Goal: Transaction & Acquisition: Purchase product/service

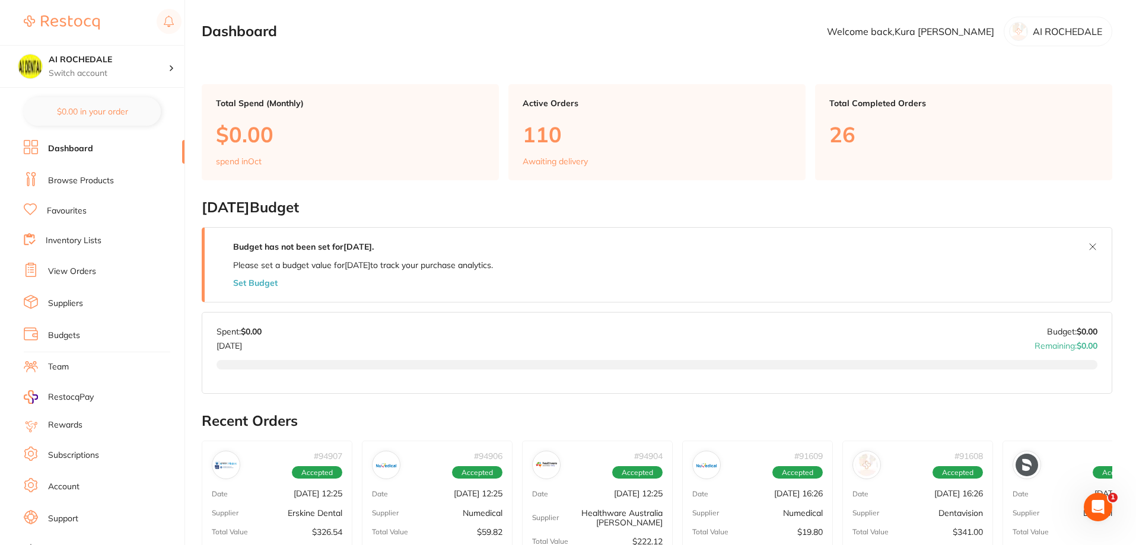
click at [76, 182] on link "Browse Products" at bounding box center [81, 181] width 66 height 12
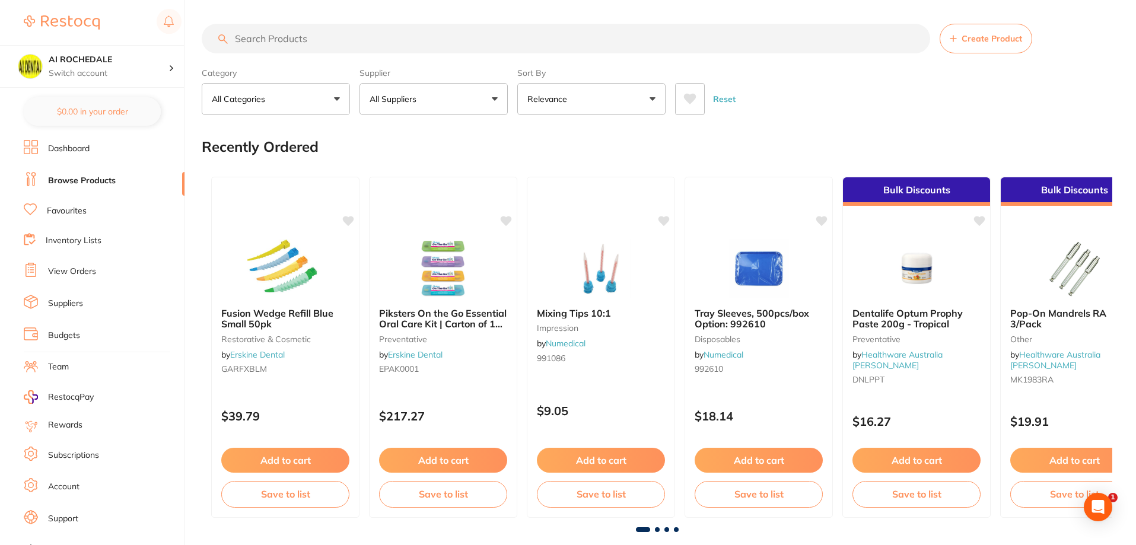
click at [310, 37] on input "search" at bounding box center [566, 39] width 728 height 30
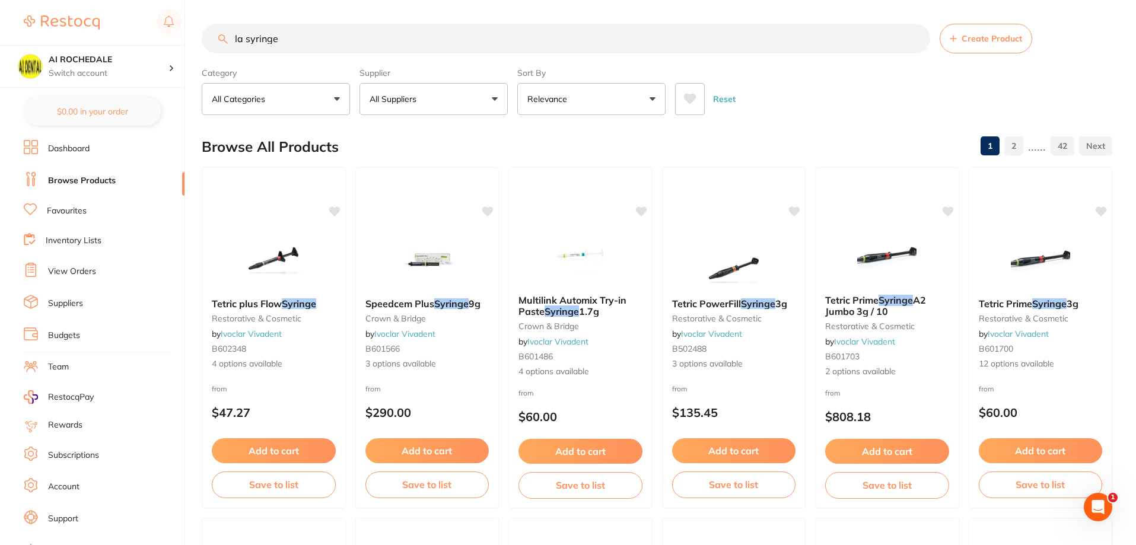
click at [244, 41] on input "la syringe" at bounding box center [566, 39] width 728 height 30
type input "Aspirating syringe"
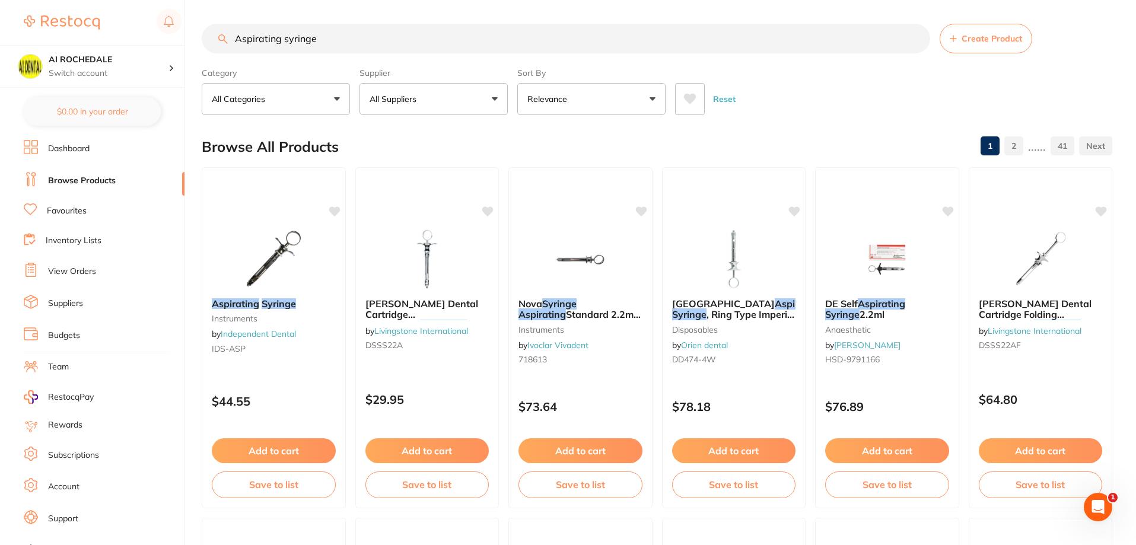
drag, startPoint x: 238, startPoint y: 42, endPoint x: 203, endPoint y: 45, distance: 35.2
click at [213, 41] on input "Aspirating syringe" at bounding box center [566, 39] width 728 height 30
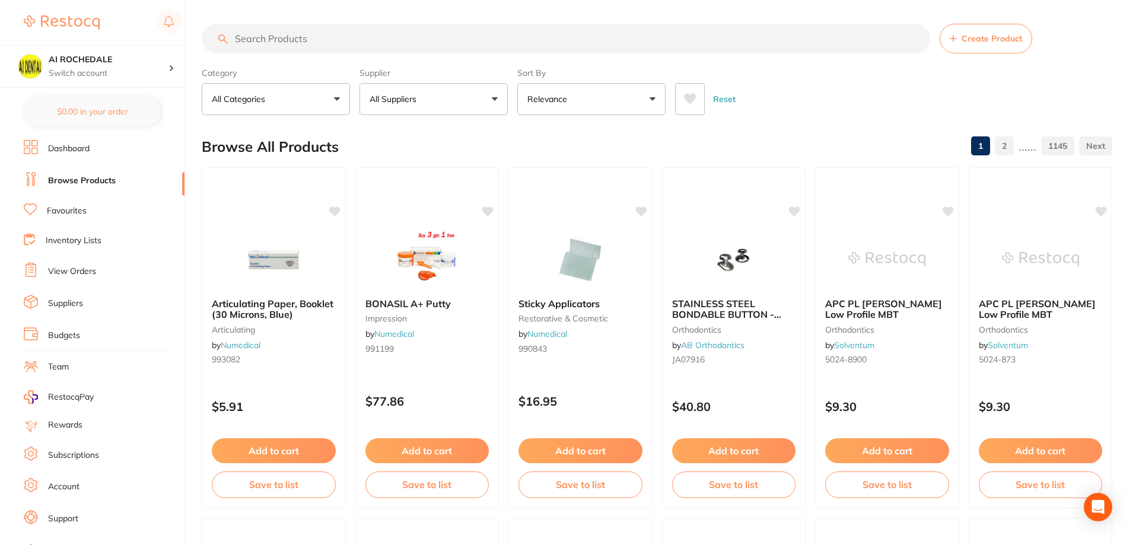
click at [490, 98] on button "All Suppliers" at bounding box center [433, 99] width 148 height 32
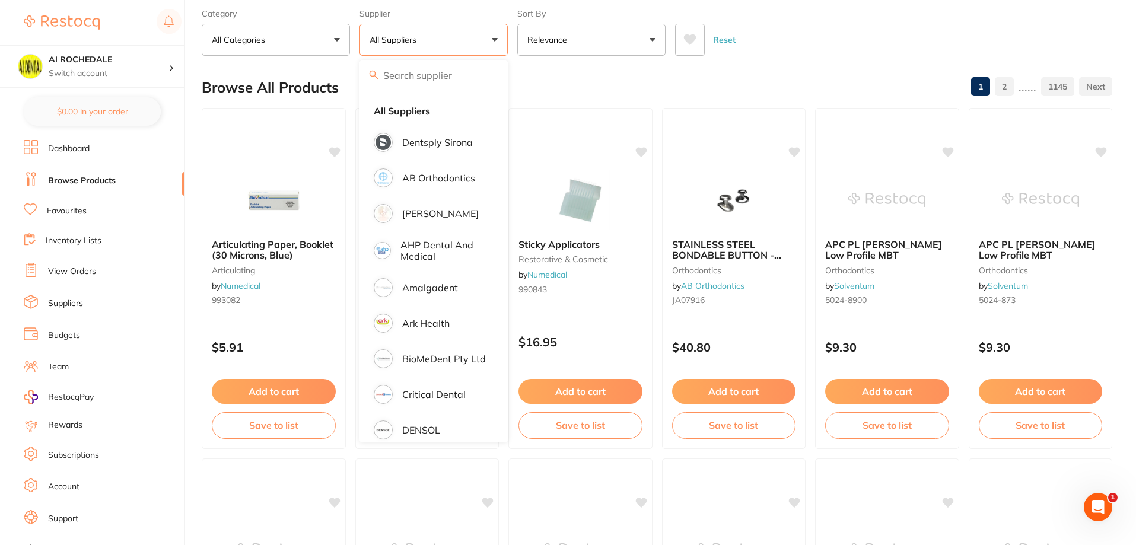
click at [438, 76] on input "search" at bounding box center [433, 76] width 148 height 30
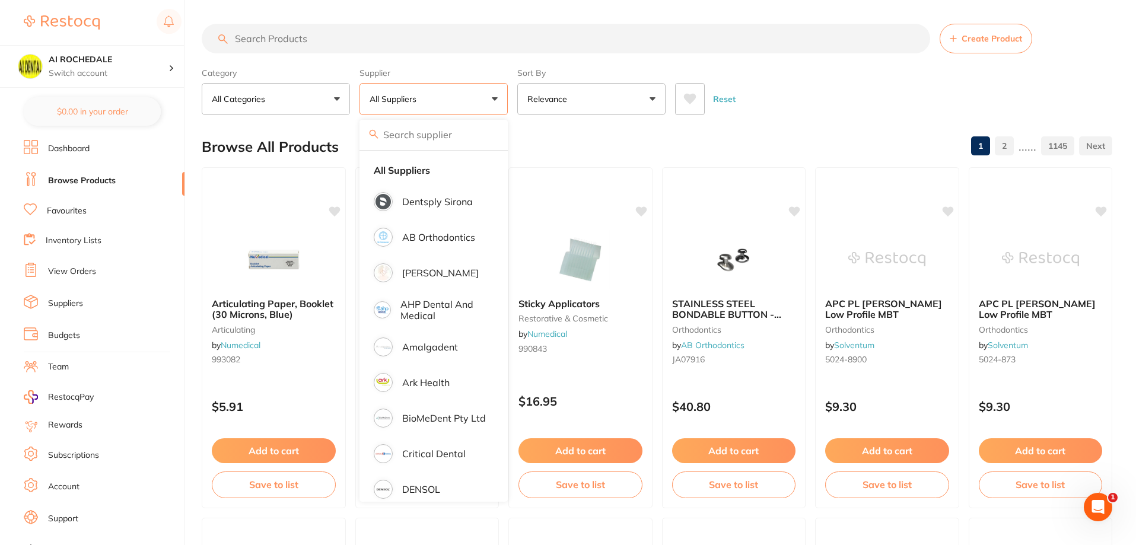
click at [496, 37] on input "search" at bounding box center [566, 39] width 728 height 30
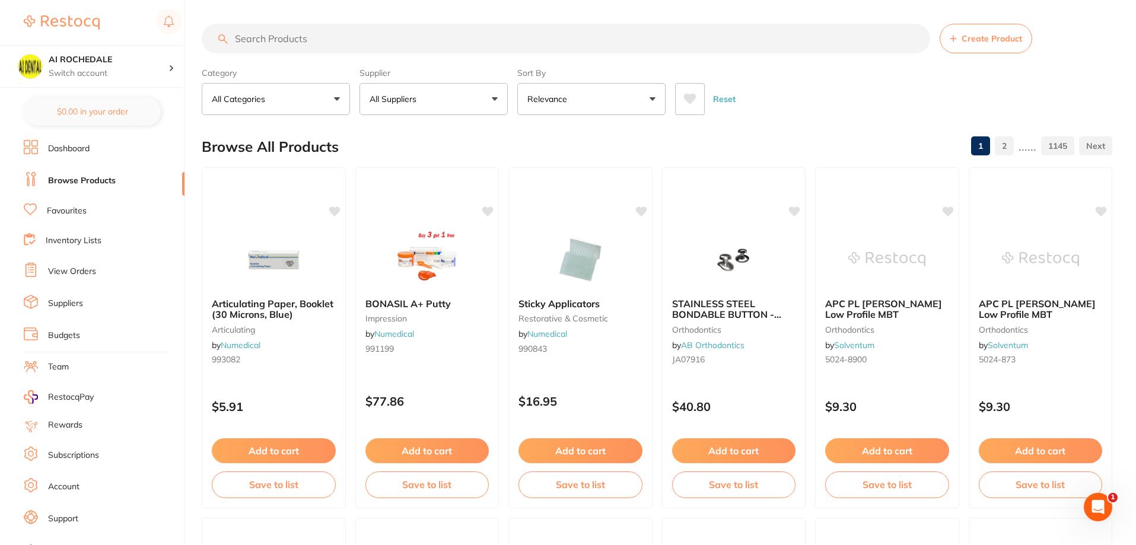
type input "s"
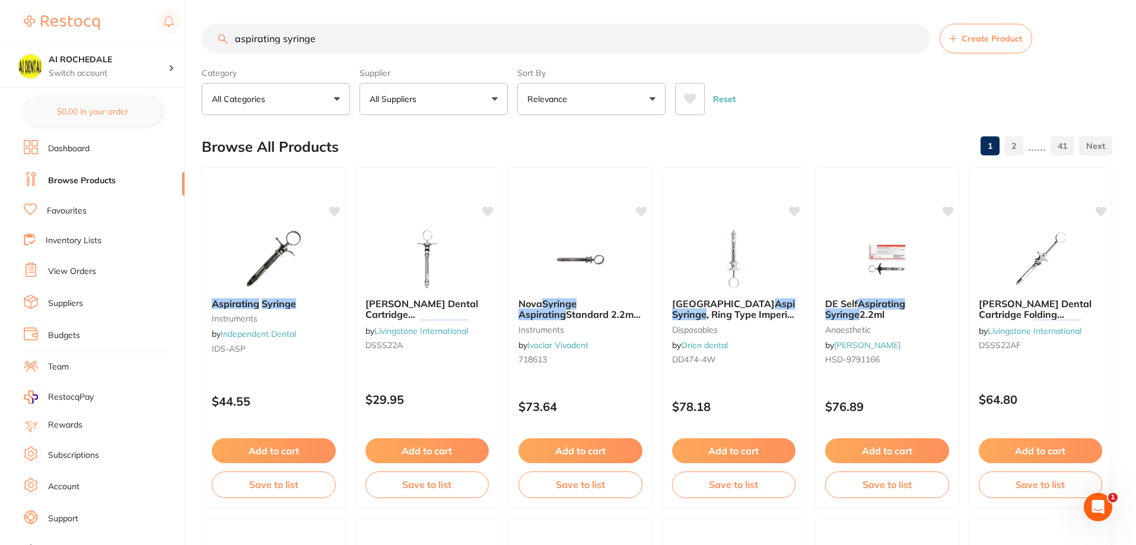
type input "aspirating syringe"
click at [500, 100] on button "All Suppliers" at bounding box center [433, 99] width 148 height 32
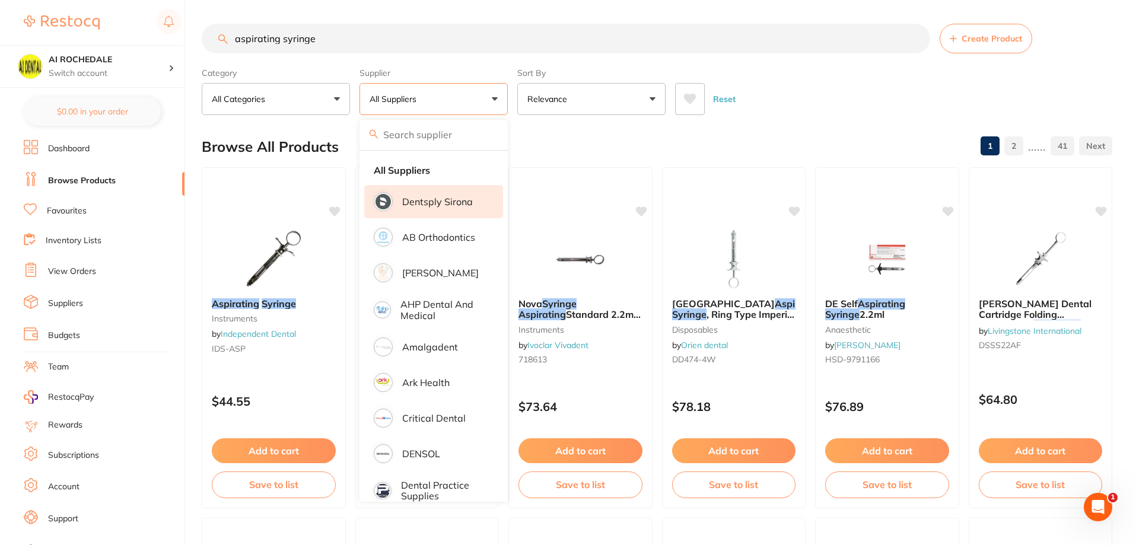
click at [470, 207] on p "Dentsply Sirona" at bounding box center [437, 201] width 71 height 11
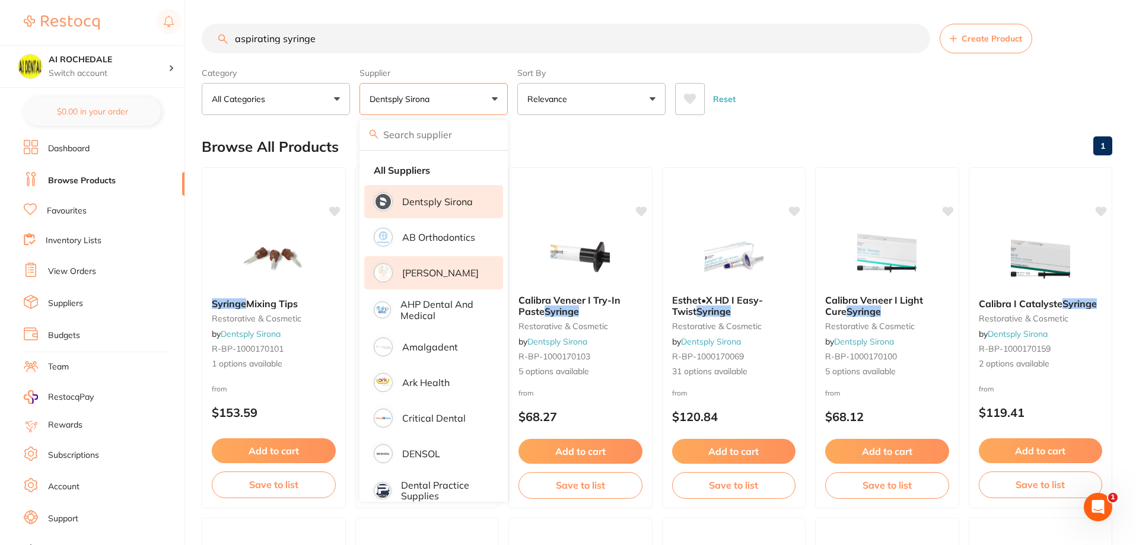
click at [452, 276] on p "[PERSON_NAME]" at bounding box center [440, 273] width 77 height 11
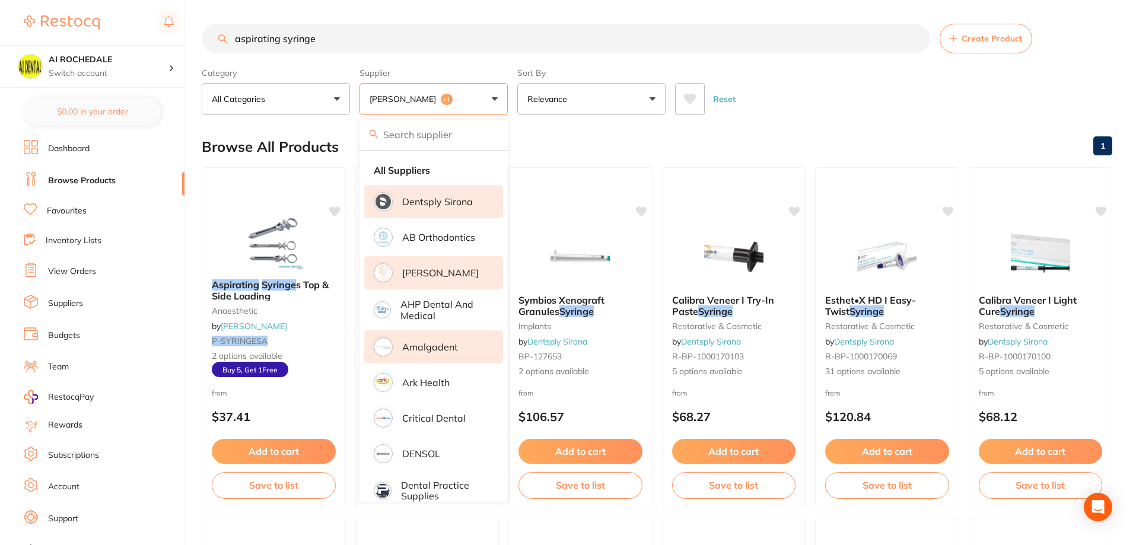
click at [446, 352] on p "Amalgadent" at bounding box center [430, 347] width 56 height 11
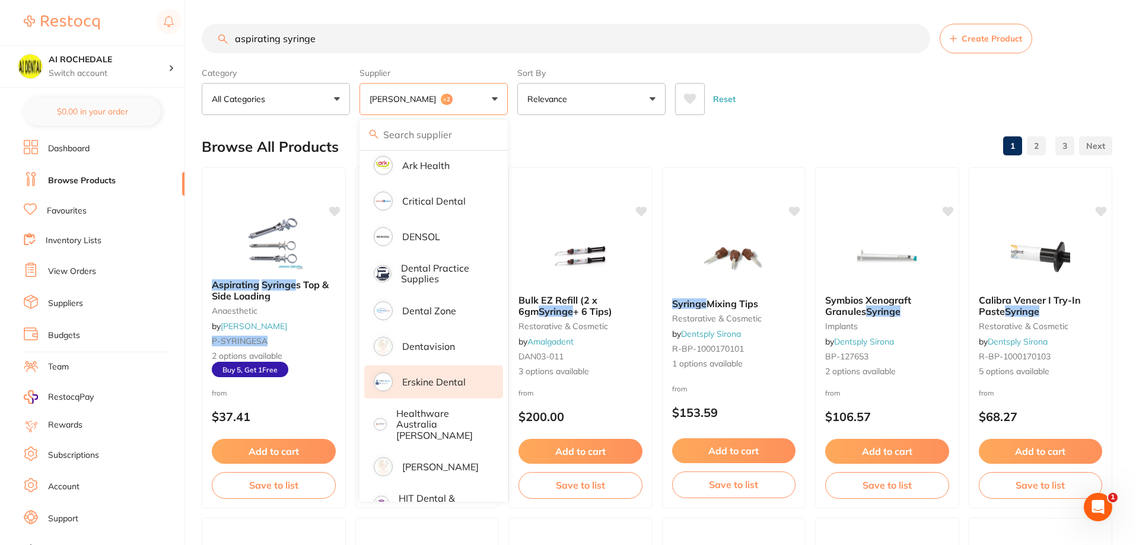
scroll to position [237, 0]
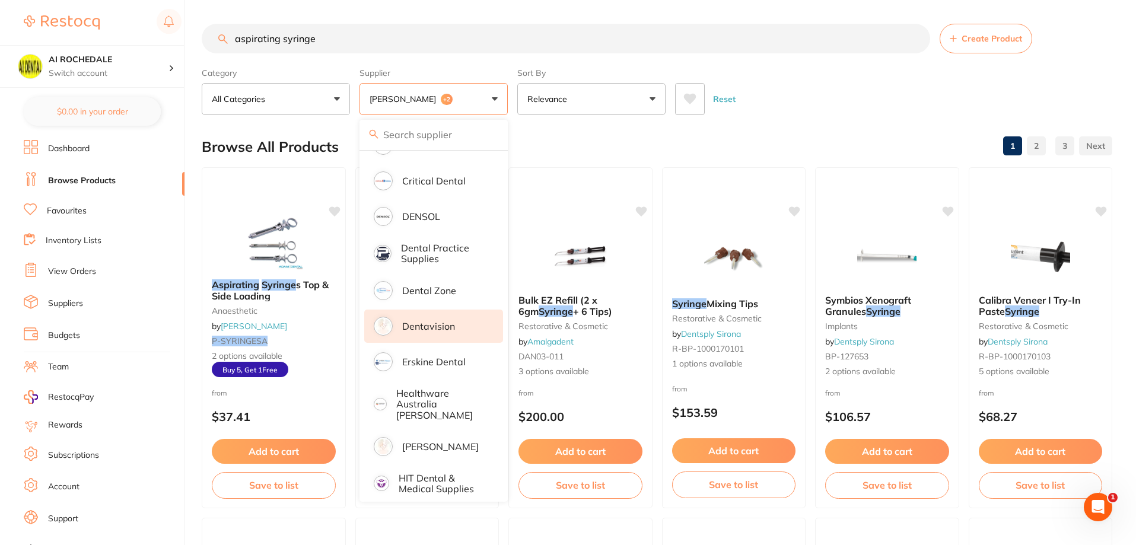
click at [431, 326] on p "Dentavision" at bounding box center [428, 326] width 53 height 11
click at [442, 402] on p "Healthware Australia [PERSON_NAME]" at bounding box center [441, 404] width 91 height 33
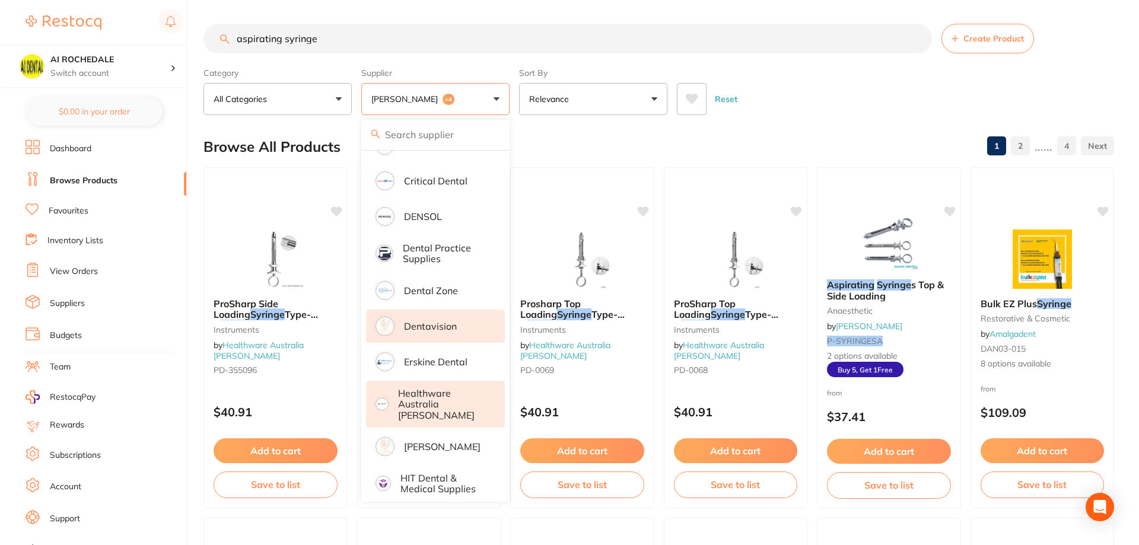
scroll to position [356, 0]
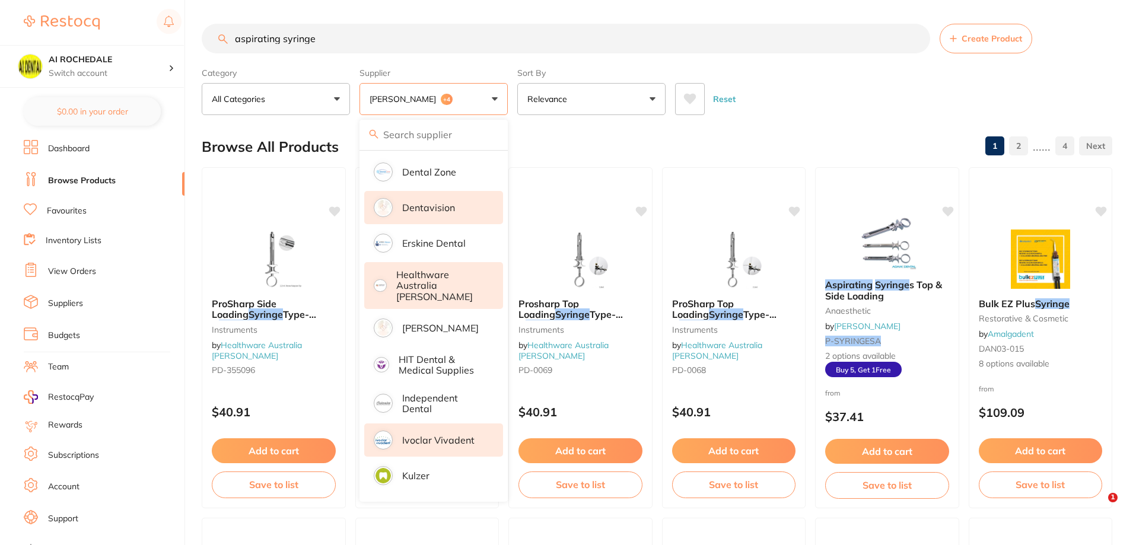
click at [447, 435] on p "Ivoclar Vivadent" at bounding box center [438, 440] width 72 height 11
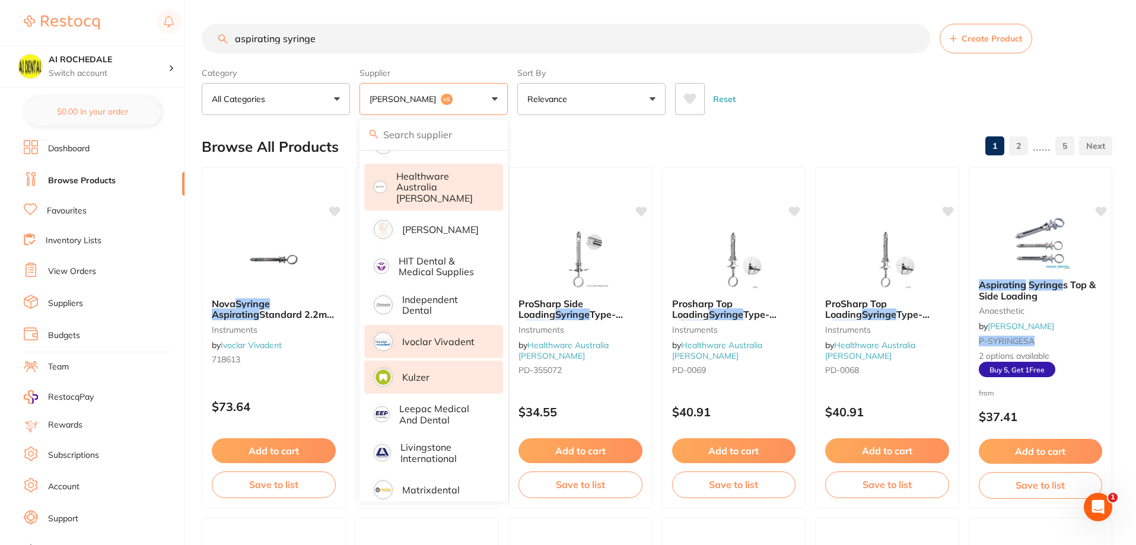
scroll to position [475, 0]
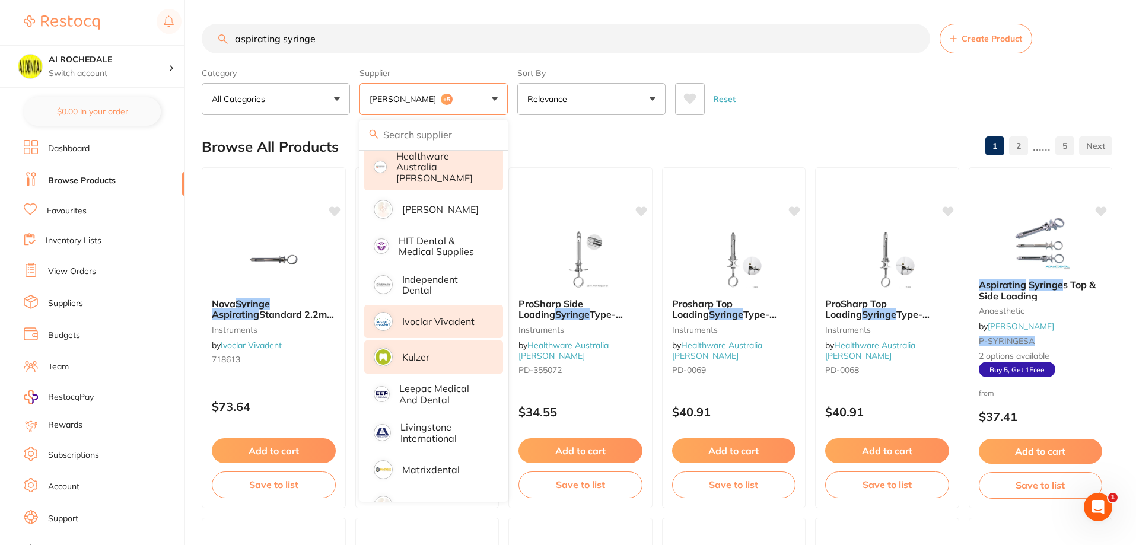
click at [395, 354] on li "Kulzer" at bounding box center [433, 356] width 139 height 33
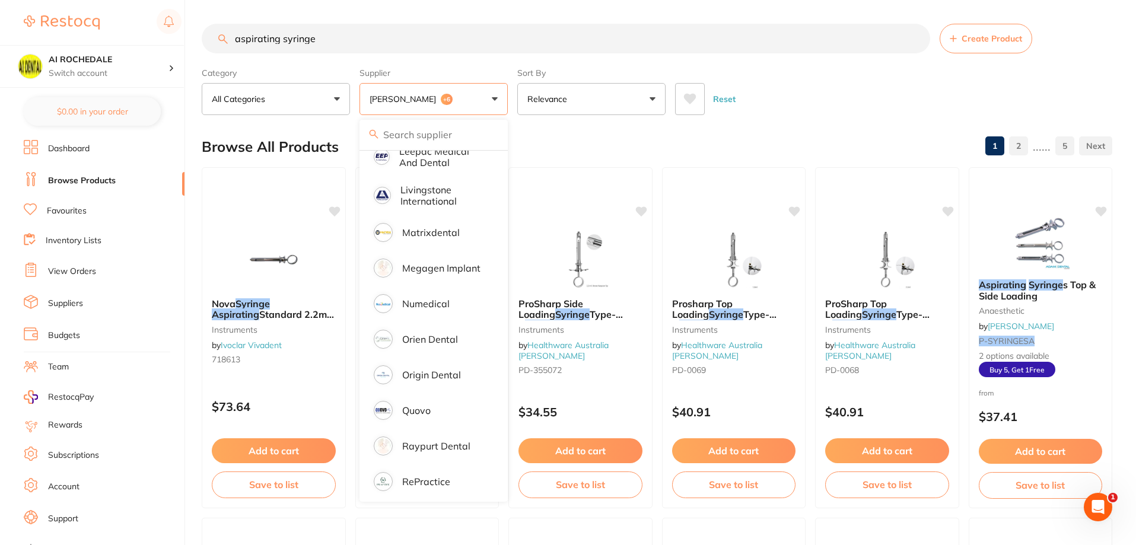
scroll to position [0, 0]
click at [420, 299] on p "Numedical" at bounding box center [425, 303] width 47 height 11
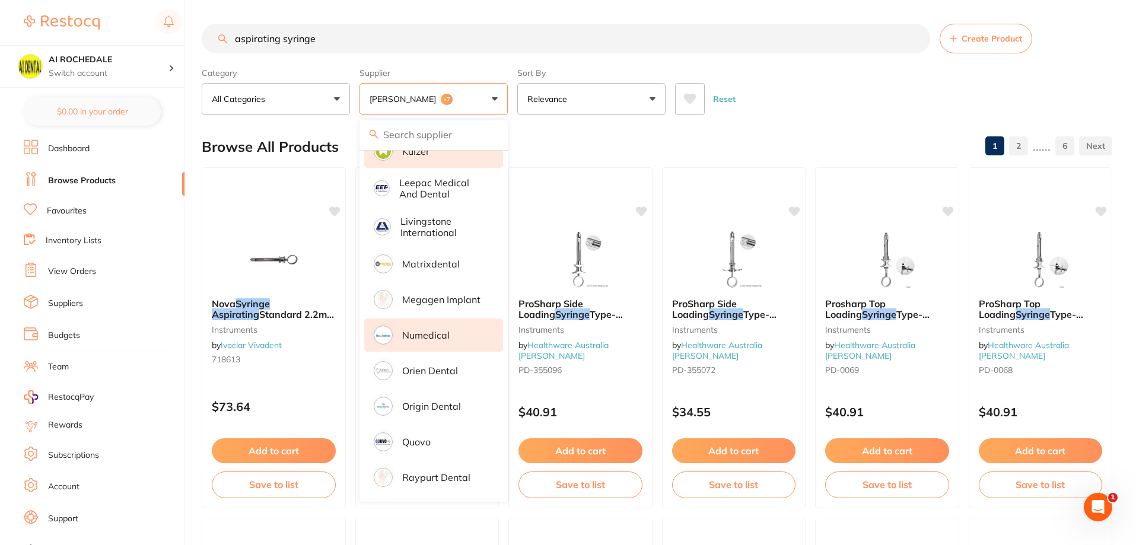
click at [498, 98] on button "[PERSON_NAME] +7" at bounding box center [433, 99] width 148 height 32
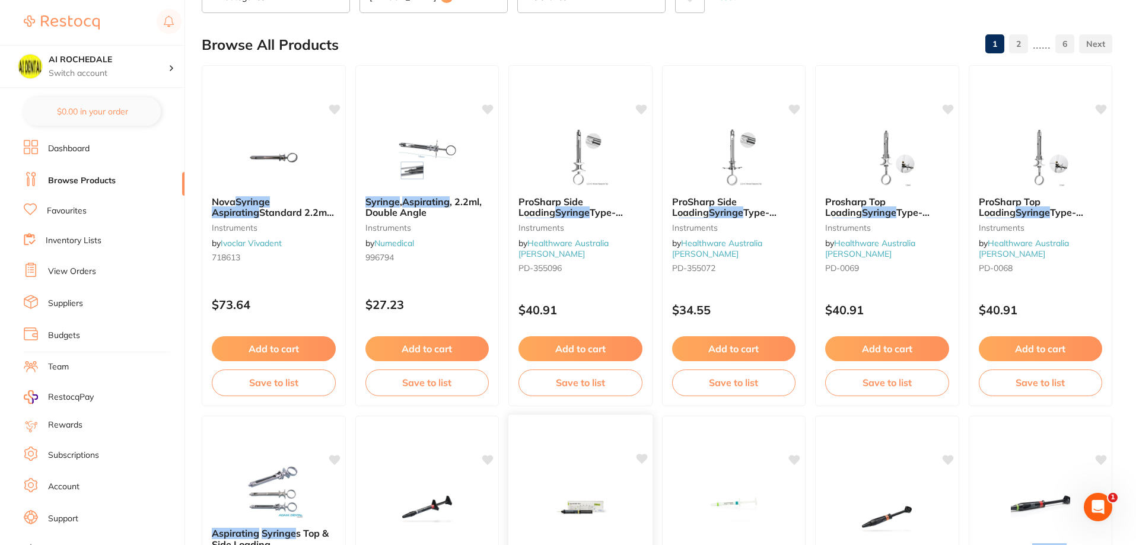
scroll to position [59, 0]
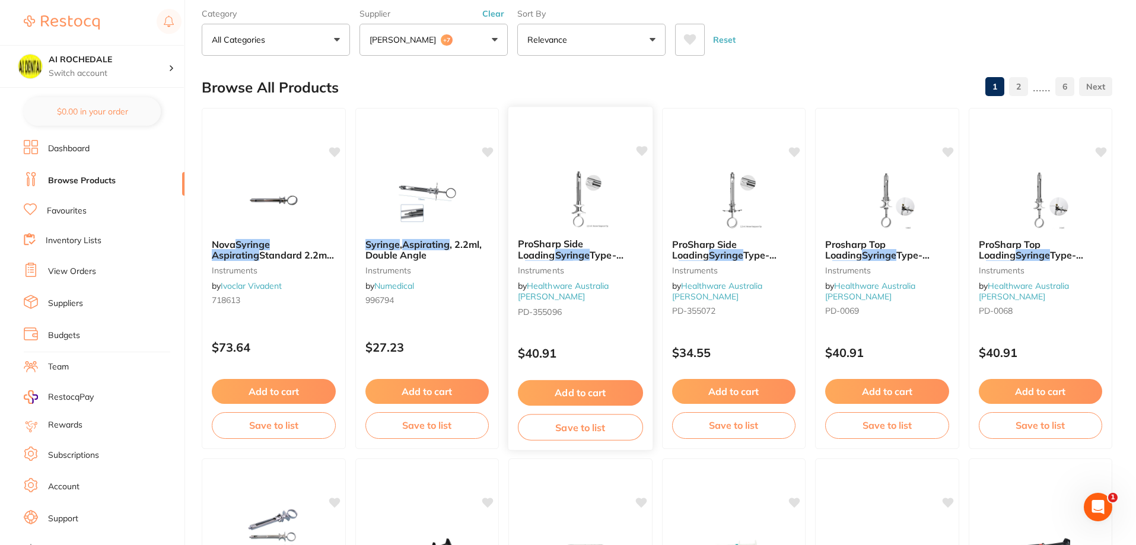
click at [573, 260] on em "Aspirating" at bounding box center [549, 266] width 48 height 12
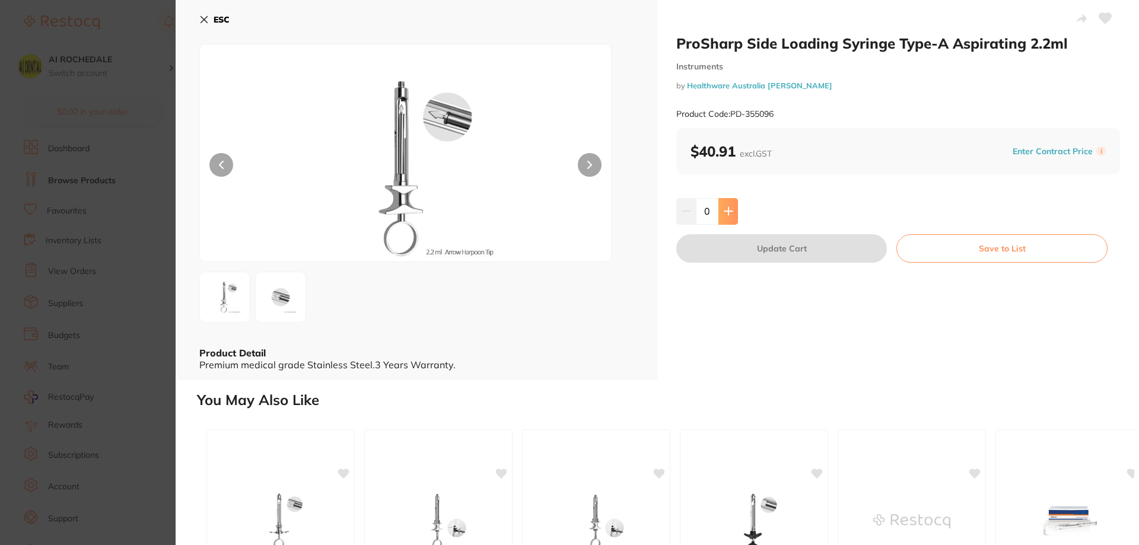
click at [728, 209] on icon at bounding box center [728, 210] width 9 height 9
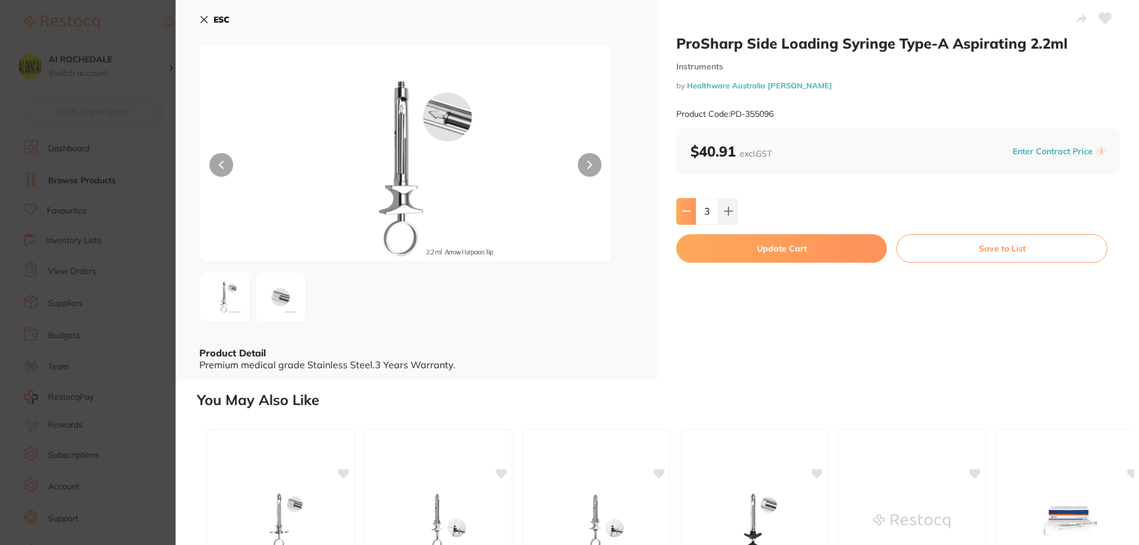
click at [686, 211] on icon at bounding box center [686, 211] width 8 height 0
type input "2"
click at [771, 247] on button "Update Cart" at bounding box center [781, 248] width 211 height 28
click at [738, 298] on span "ProSharp Side Loading" at bounding box center [705, 309] width 65 height 23
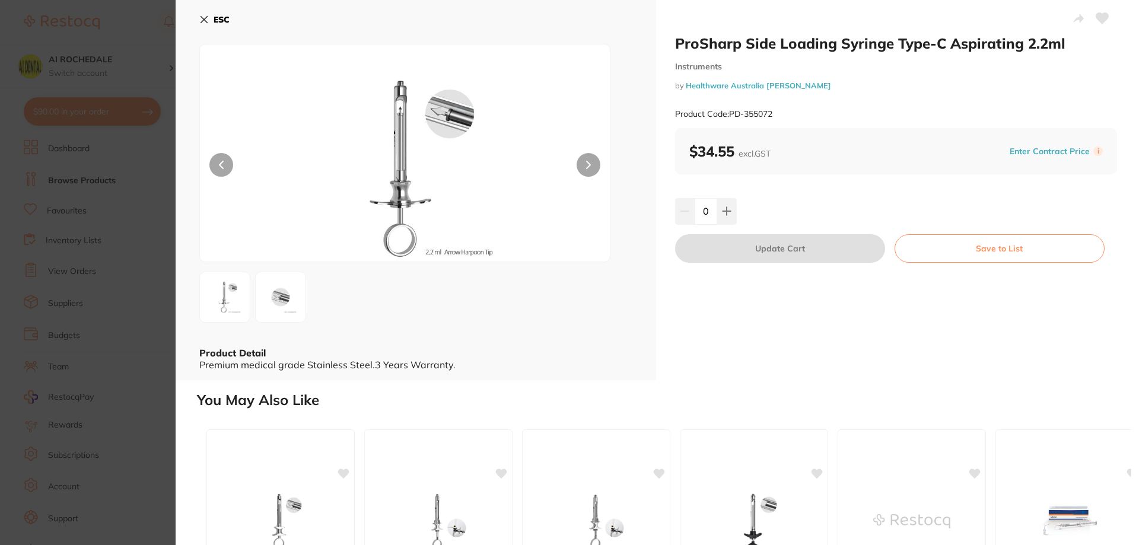
click at [199, 15] on icon at bounding box center [203, 19] width 9 height 9
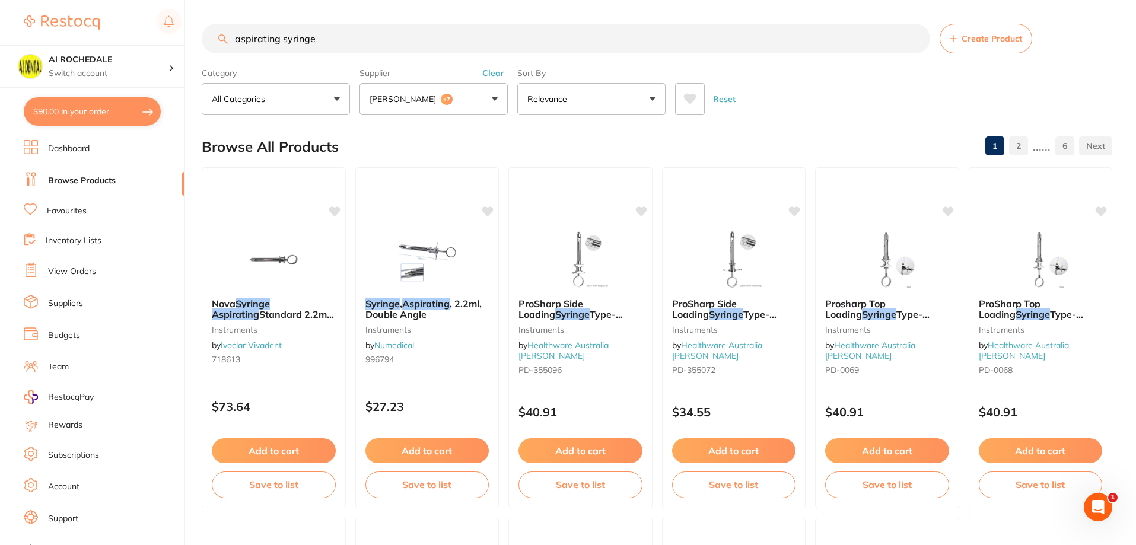
click at [86, 108] on button "$90.00 in your order" at bounding box center [92, 111] width 137 height 28
checkbox input "true"
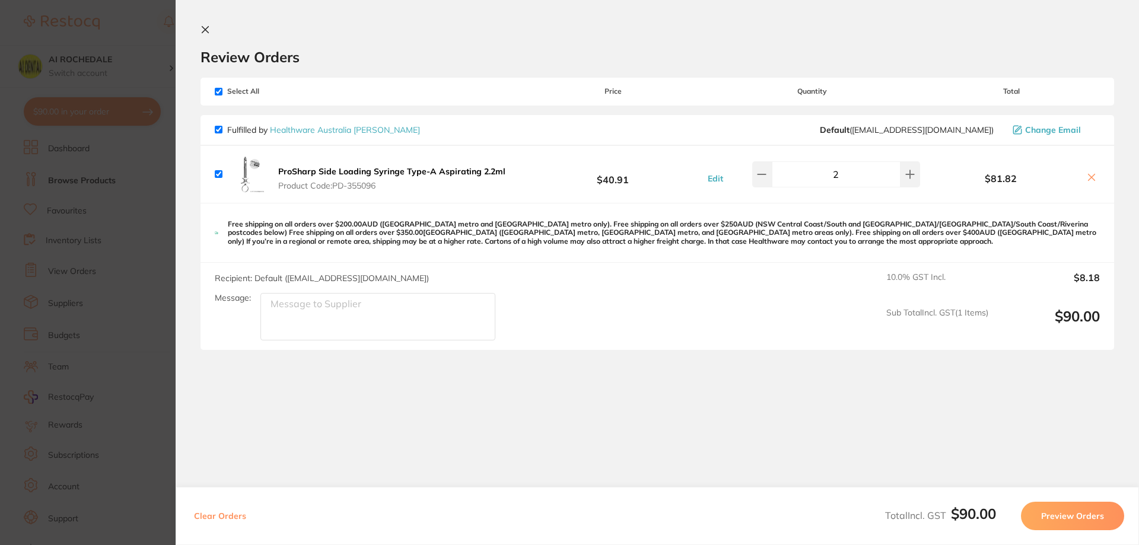
click at [1046, 520] on button "Preview Orders" at bounding box center [1072, 516] width 103 height 28
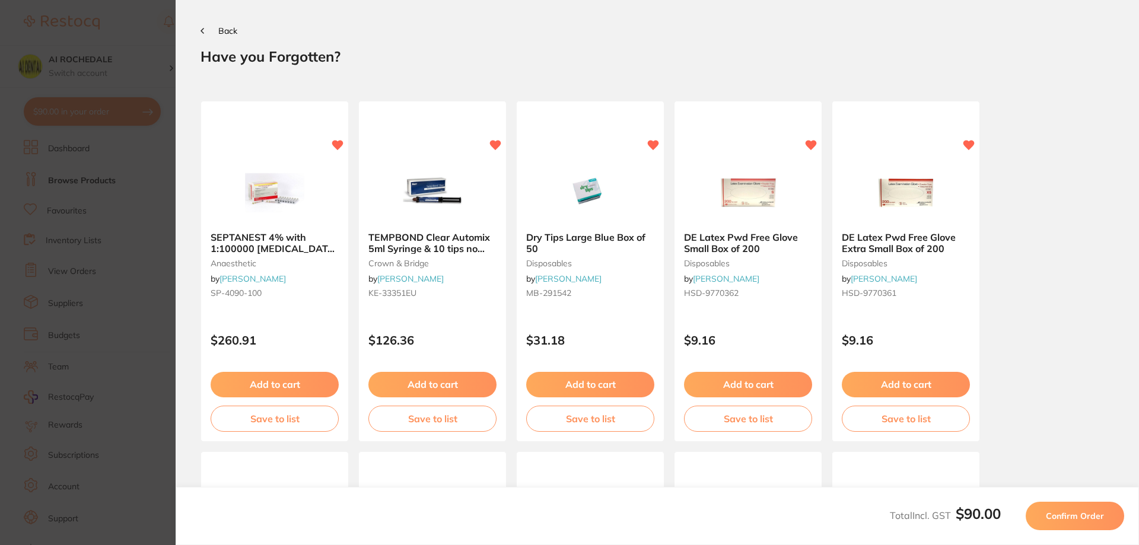
click at [1046, 518] on button "Confirm Order" at bounding box center [1075, 516] width 98 height 28
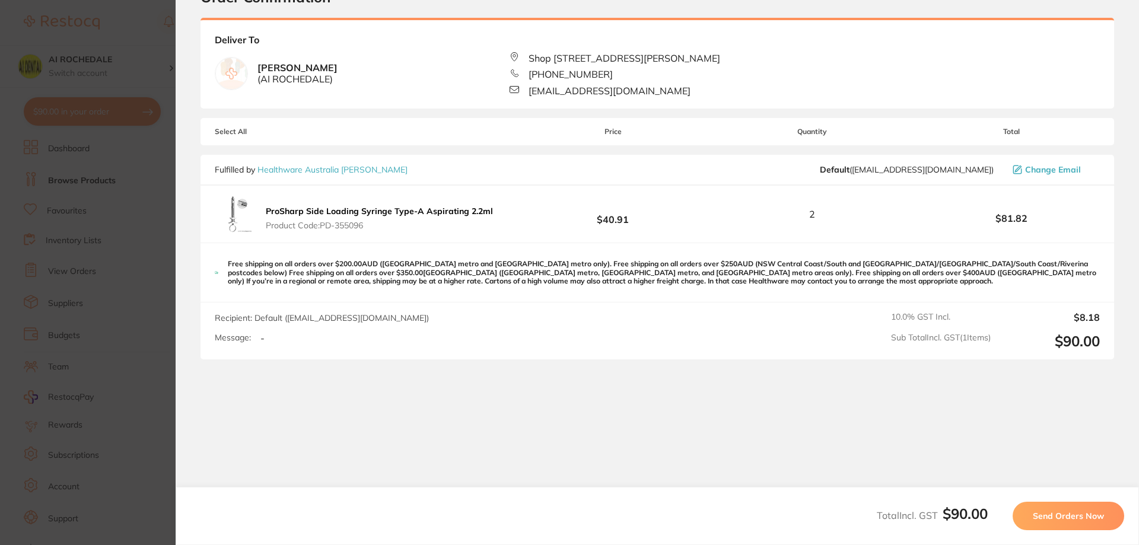
scroll to position [62, 0]
click at [1046, 515] on span "Send Orders Now" at bounding box center [1068, 516] width 71 height 11
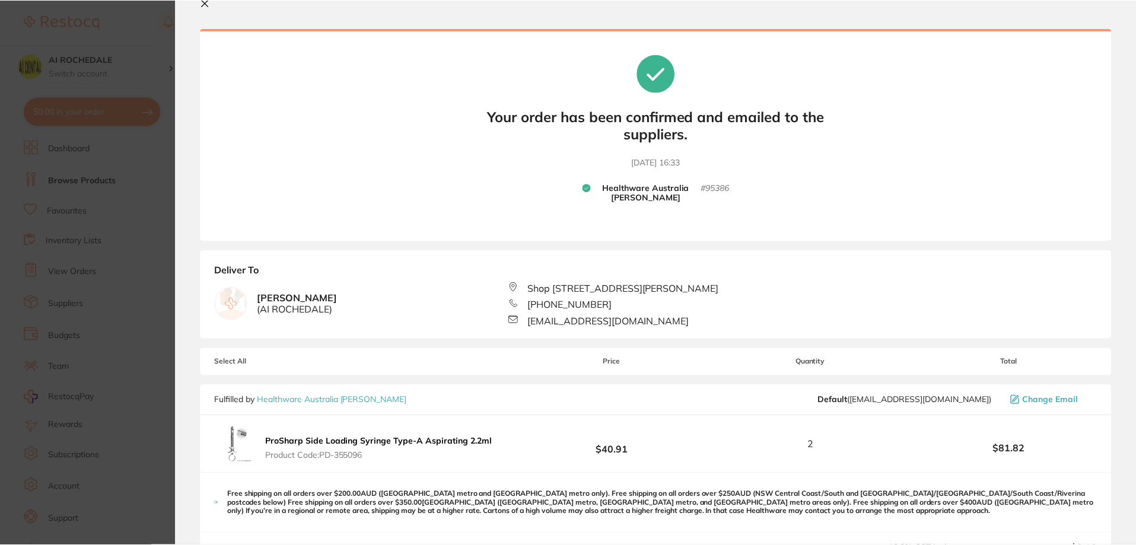
scroll to position [0, 0]
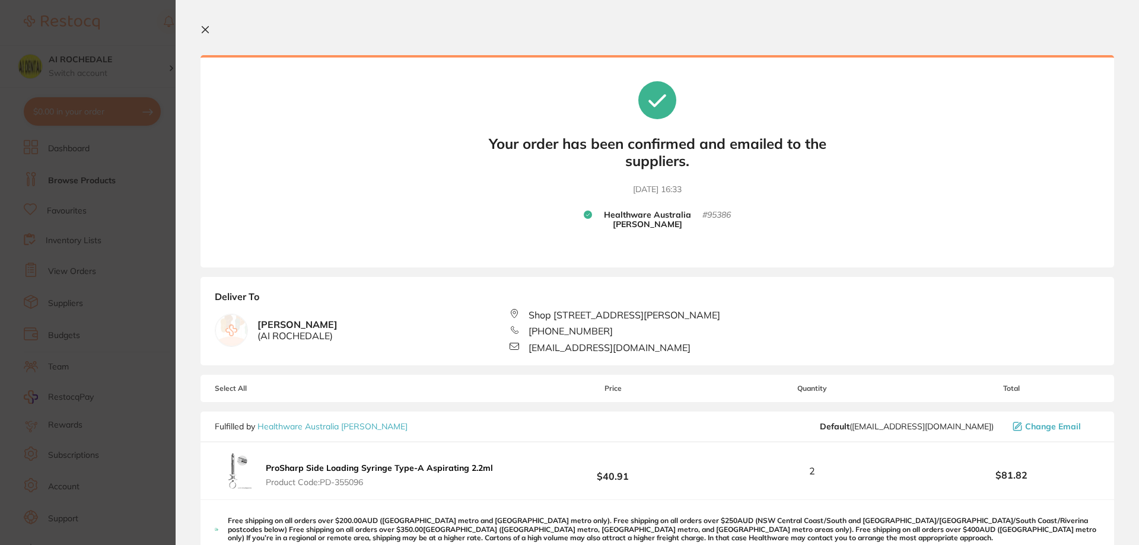
click at [204, 30] on icon at bounding box center [204, 29] width 9 height 9
